Goal: Entertainment & Leisure: Browse casually

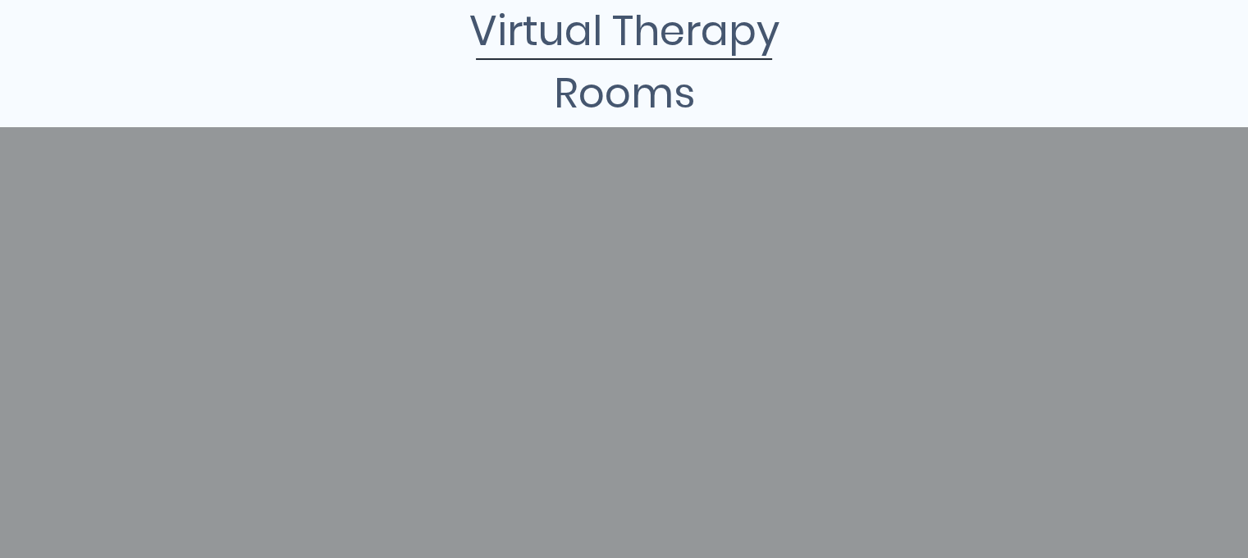
scroll to position [223, 0]
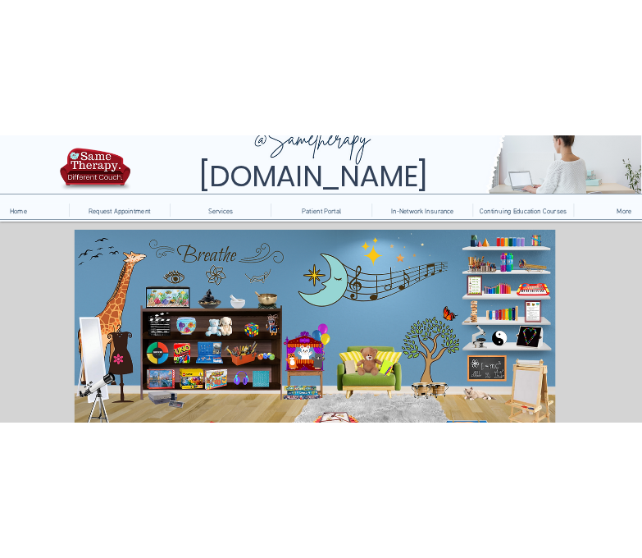
scroll to position [216, 0]
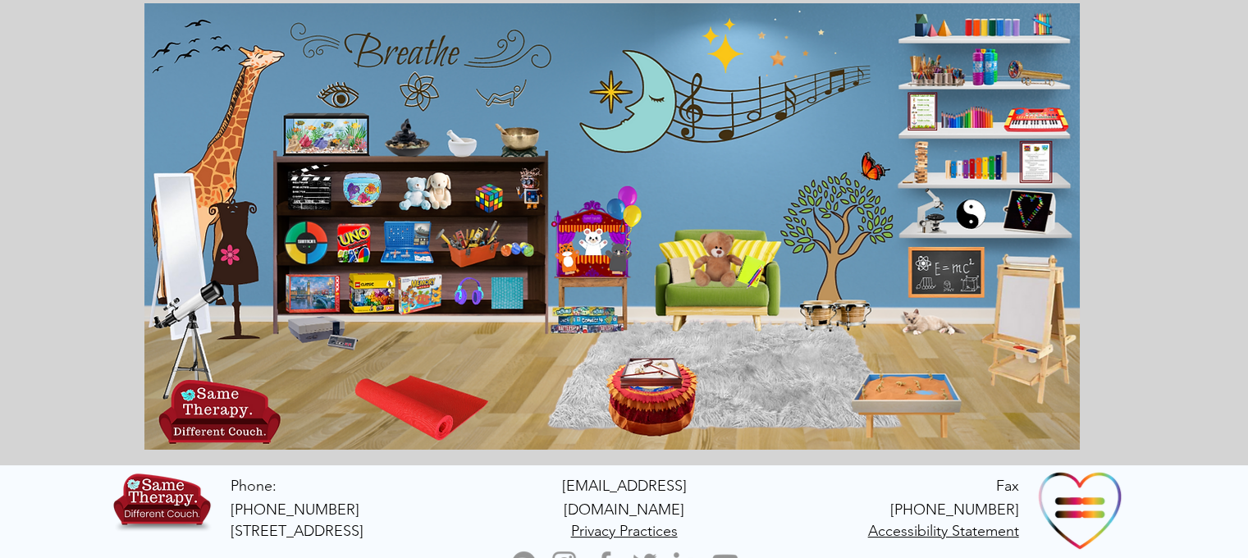
click at [179, 224] on icon "main content" at bounding box center [181, 233] width 43 height 100
click at [345, 246] on icon "An image of the game Uno that when clicked brings you to an online version of t…" at bounding box center [353, 243] width 36 height 43
click at [718, 265] on icon "main content" at bounding box center [712, 258] width 46 height 46
click at [466, 237] on icon "An image of a toy tool box that when clicked brings you to a series of building…" at bounding box center [463, 242] width 60 height 41
click at [829, 299] on icon "An image of bongos that when clicked brings you to a drumming game." at bounding box center [831, 314] width 77 height 34
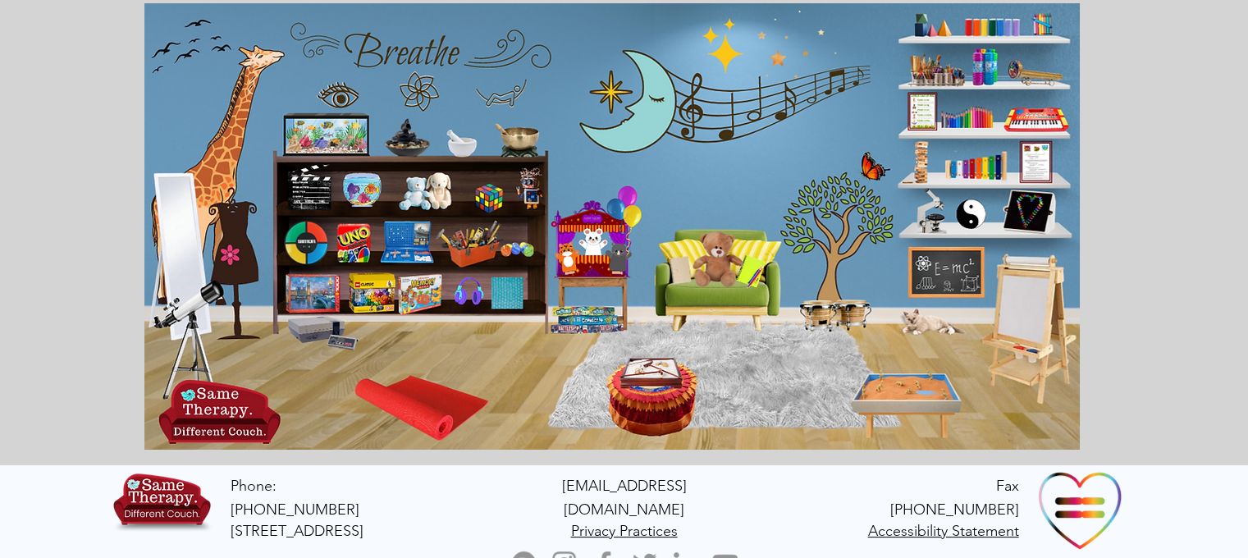
click at [1024, 298] on icon "An image of a child's art easel that when clicked brings you to a sketch pad ga…" at bounding box center [1032, 328] width 74 height 141
click at [925, 396] on icon "An image of a sand tray that when clicked brings you to an online version of a …" at bounding box center [905, 406] width 108 height 59
click at [402, 139] on icon "main content" at bounding box center [400, 136] width 39 height 39
